Goal: Find specific page/section: Find specific page/section

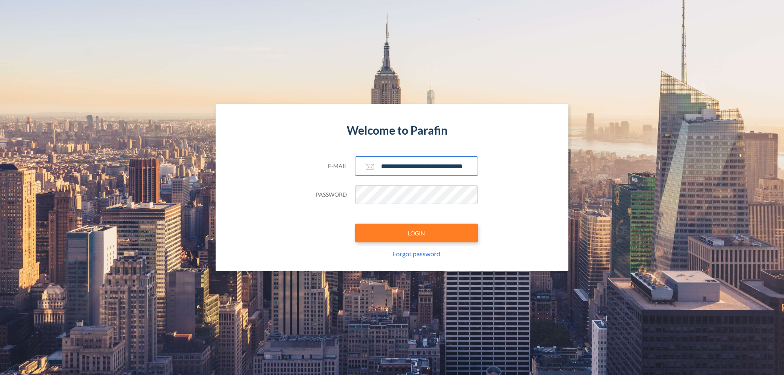
type input "**********"
click at [417, 233] on button "LOGIN" at bounding box center [416, 233] width 123 height 19
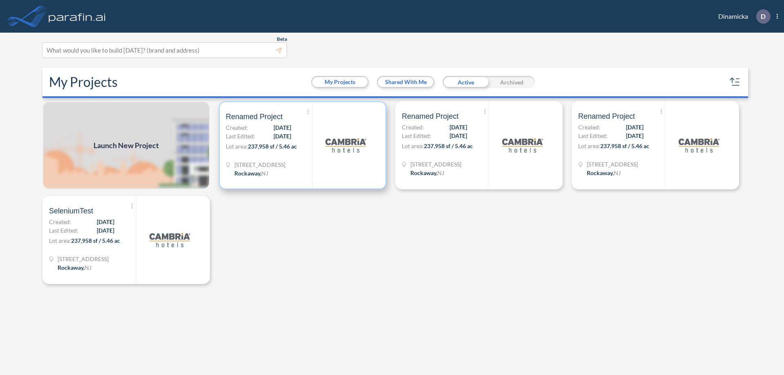
scroll to position [2, 0]
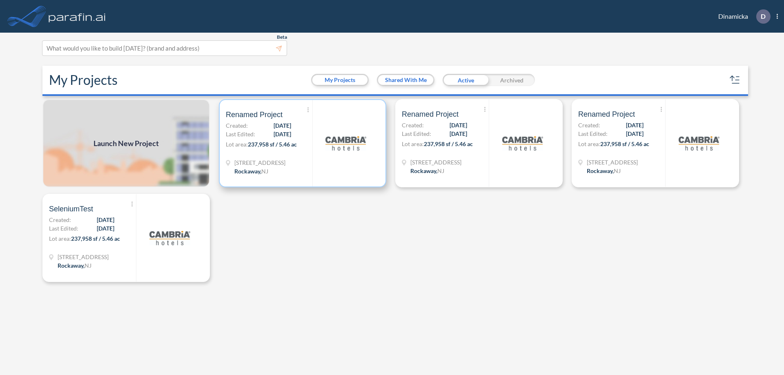
click at [303, 143] on p "Lot area: 237,958 sf / 5.46 ac" at bounding box center [269, 146] width 87 height 12
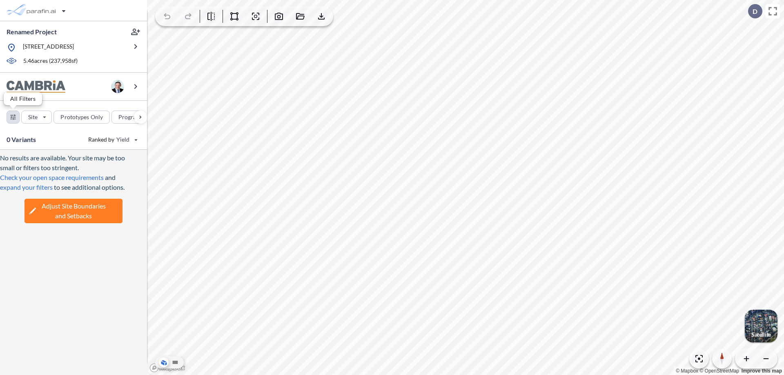
click at [13, 117] on div "button" at bounding box center [13, 117] width 12 height 12
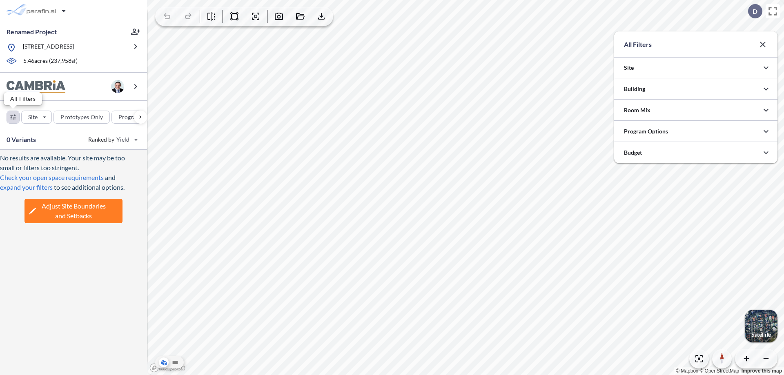
scroll to position [408469, 408306]
click at [766, 89] on icon "button" at bounding box center [766, 89] width 10 height 10
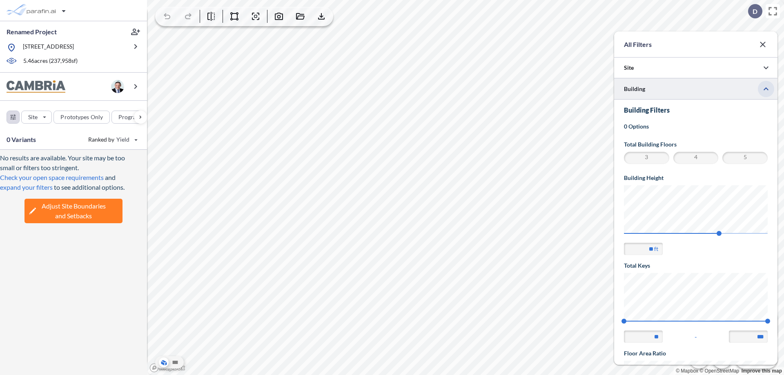
scroll to position [142, 0]
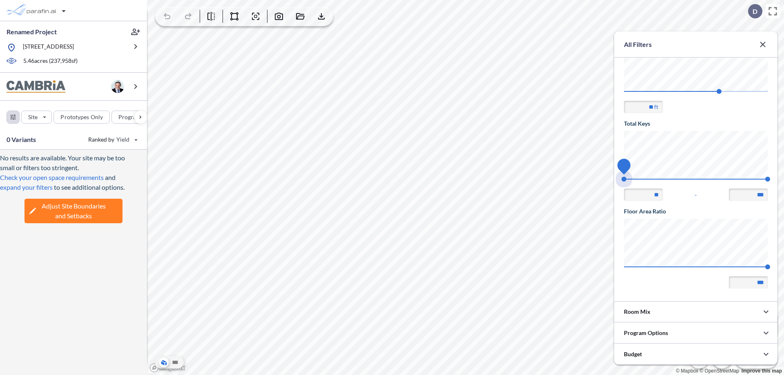
drag, startPoint x: 624, startPoint y: 179, endPoint x: 768, endPoint y: 179, distance: 143.8
click at [768, 179] on span "74 140" at bounding box center [696, 182] width 144 height 6
type input "***"
